Goal: Task Accomplishment & Management: Use online tool/utility

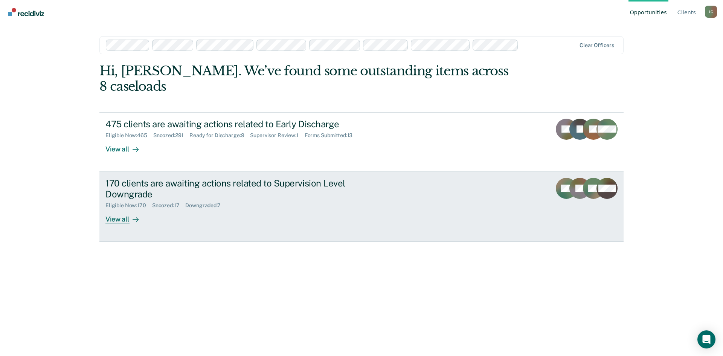
click at [188, 178] on div "170 clients are awaiting actions related to Supervision Level Downgrade" at bounding box center [237, 189] width 264 height 22
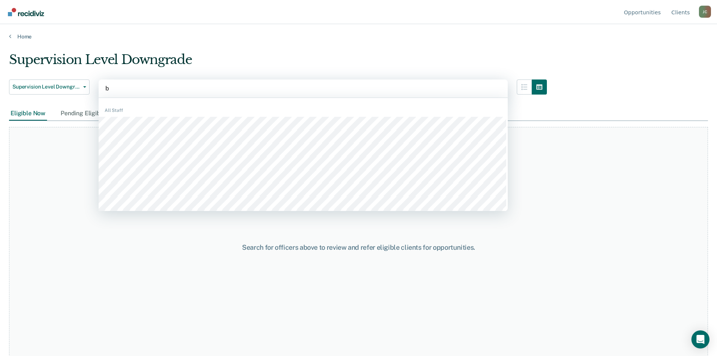
type input "br"
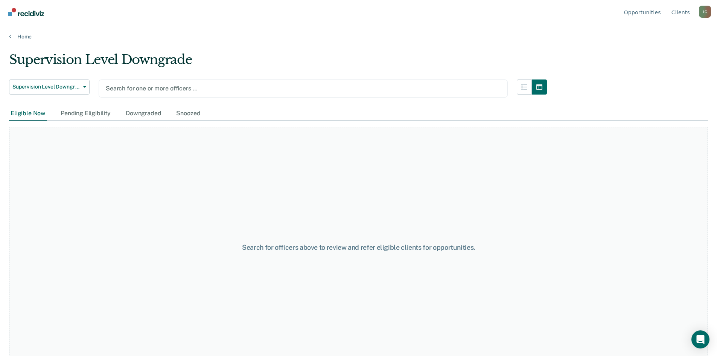
click at [152, 89] on div at bounding box center [303, 88] width 395 height 9
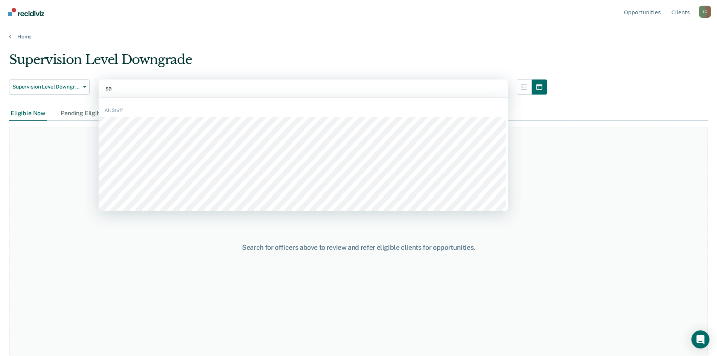
type input "[PERSON_NAME]"
type input "k"
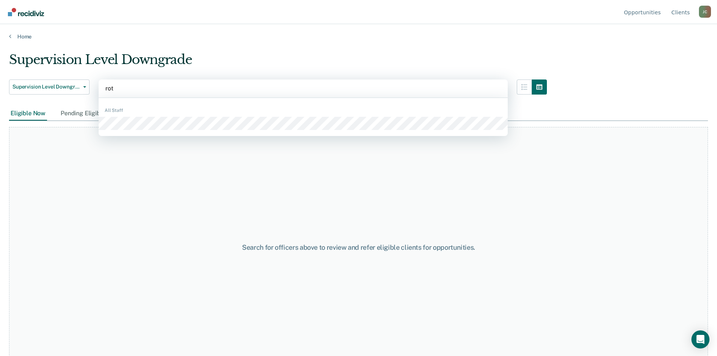
type input "[PERSON_NAME]"
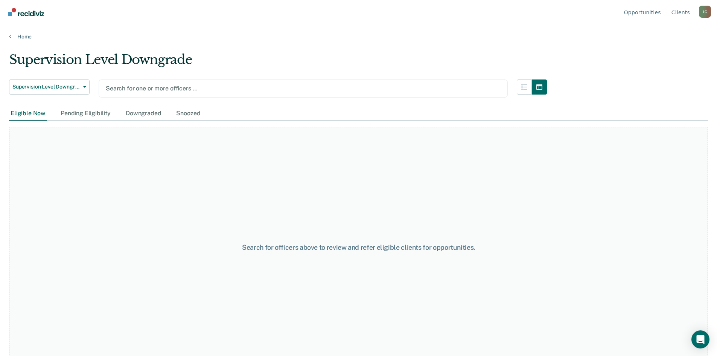
click at [149, 83] on div "Search for one or more officers …" at bounding box center [303, 88] width 396 height 10
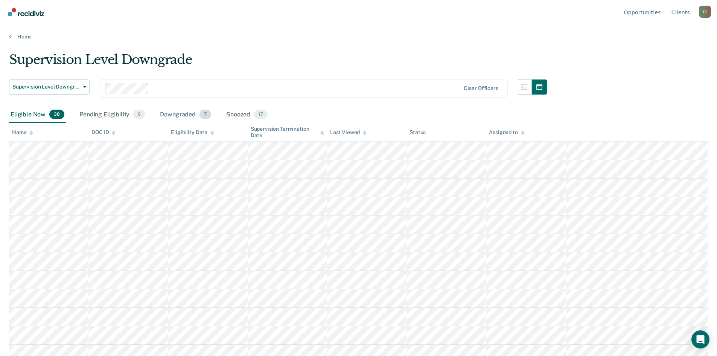
click at [174, 117] on div "Downgraded 7" at bounding box center [185, 115] width 54 height 17
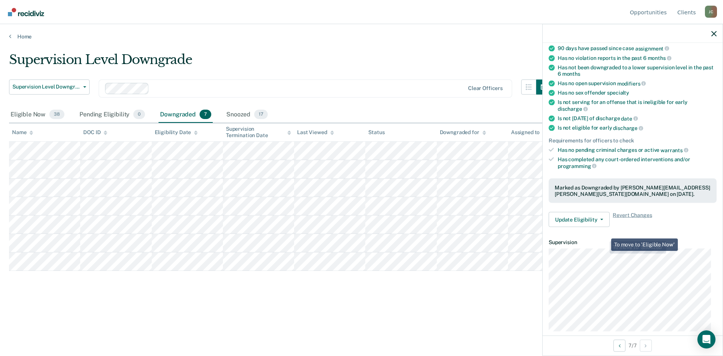
scroll to position [75, 0]
click at [592, 216] on button "Update Eligibility" at bounding box center [578, 219] width 61 height 15
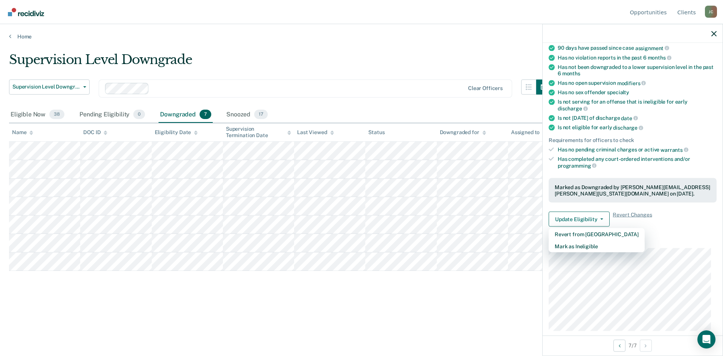
click at [401, 58] on div "Supervision Level Downgrade" at bounding box center [280, 62] width 542 height 21
click at [714, 32] on icon "button" at bounding box center [713, 33] width 5 height 5
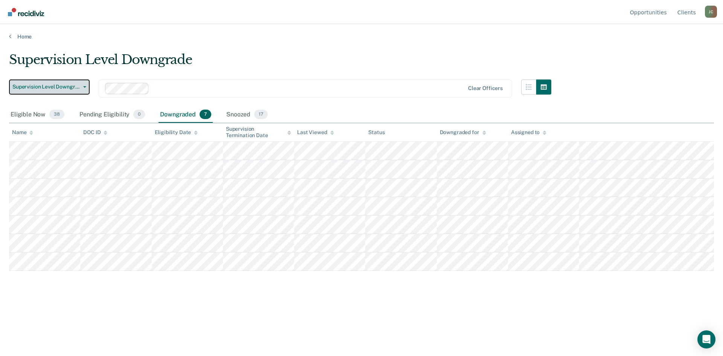
click at [86, 86] on button "Supervision Level Downgrade" at bounding box center [49, 86] width 81 height 15
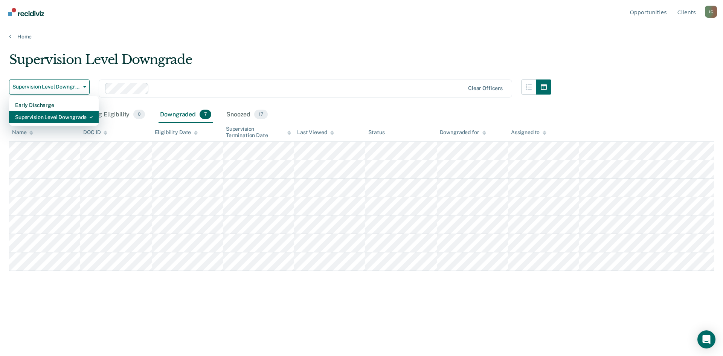
click at [82, 114] on div "Supervision Level Downgrade" at bounding box center [54, 117] width 78 height 12
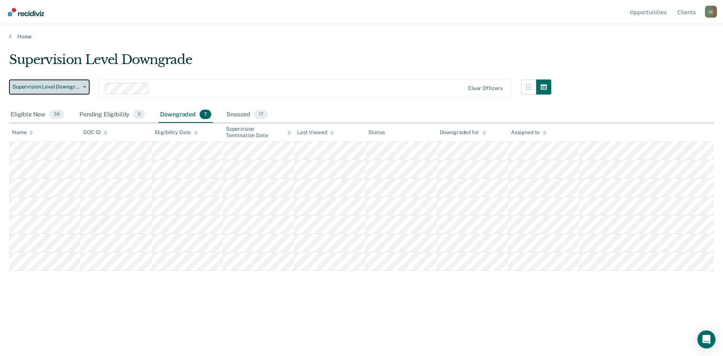
click at [86, 84] on button "Supervision Level Downgrade" at bounding box center [49, 86] width 81 height 15
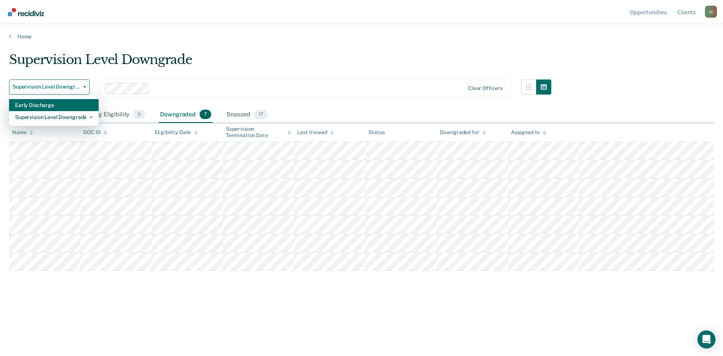
click at [81, 100] on div "Early Discharge" at bounding box center [54, 105] width 78 height 12
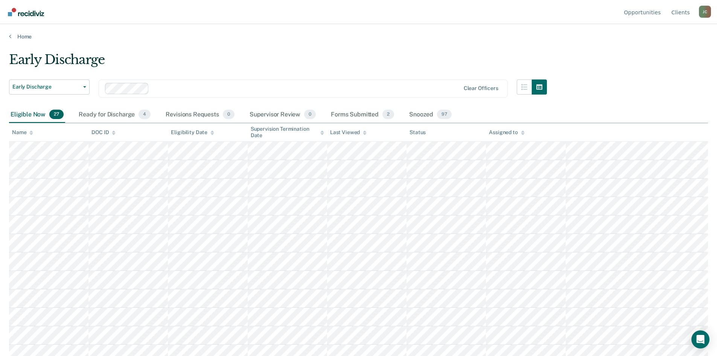
click at [187, 85] on div at bounding box center [306, 88] width 308 height 9
click at [222, 85] on div at bounding box center [328, 88] width 264 height 9
click at [306, 87] on div at bounding box center [357, 88] width 203 height 9
click at [361, 84] on div at bounding box center [283, 88] width 356 height 11
click at [392, 86] on div at bounding box center [411, 88] width 97 height 9
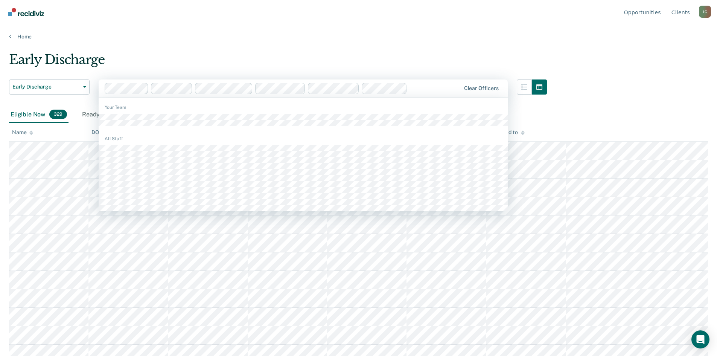
click at [436, 90] on div at bounding box center [435, 88] width 50 height 9
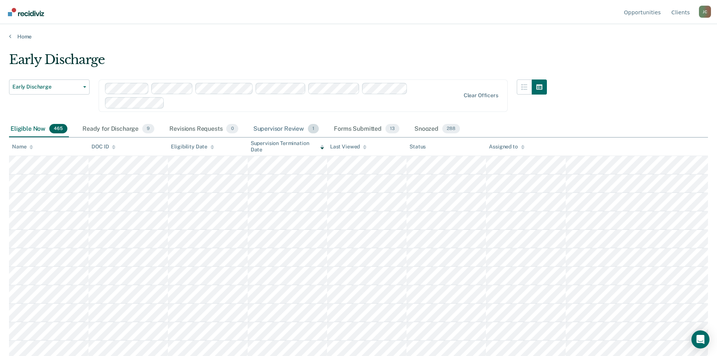
click at [280, 124] on div "Supervisor Review 1" at bounding box center [286, 129] width 69 height 17
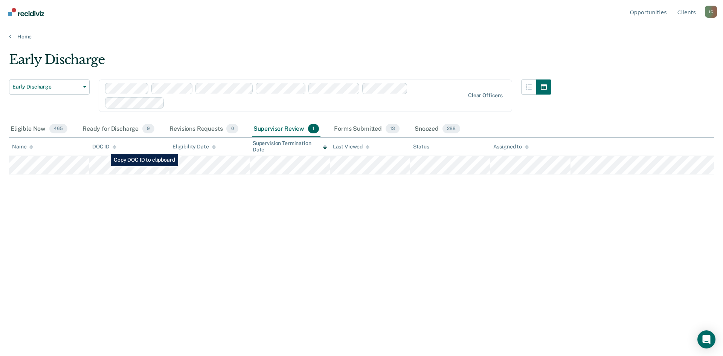
drag, startPoint x: 163, startPoint y: 154, endPoint x: 97, endPoint y: 175, distance: 69.3
click at [97, 175] on div "Early Discharge Early Discharge Early Discharge Supervision Level Downgrade Cle…" at bounding box center [361, 175] width 705 height 247
